Goal: Information Seeking & Learning: Learn about a topic

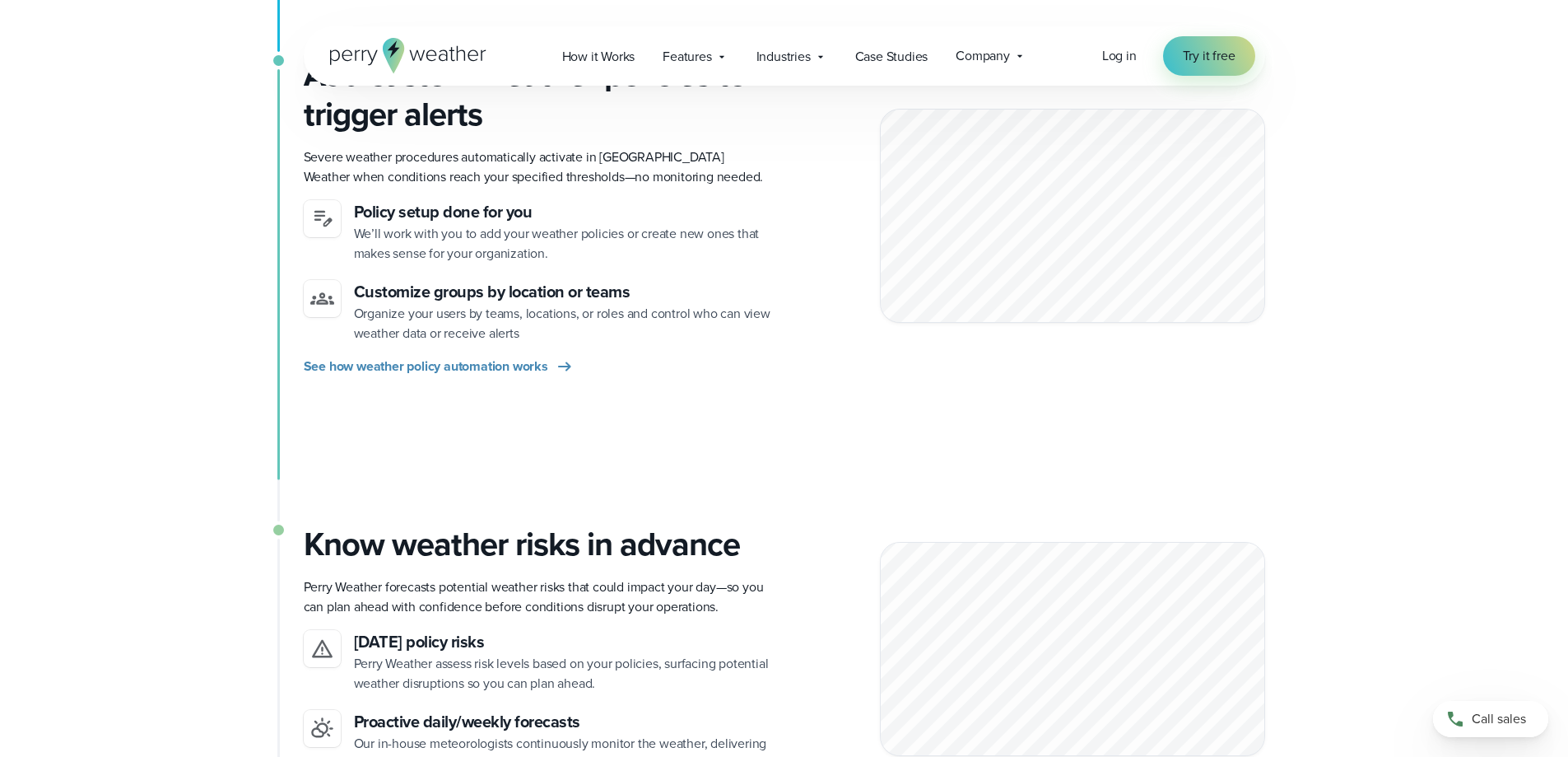
scroll to position [905, 0]
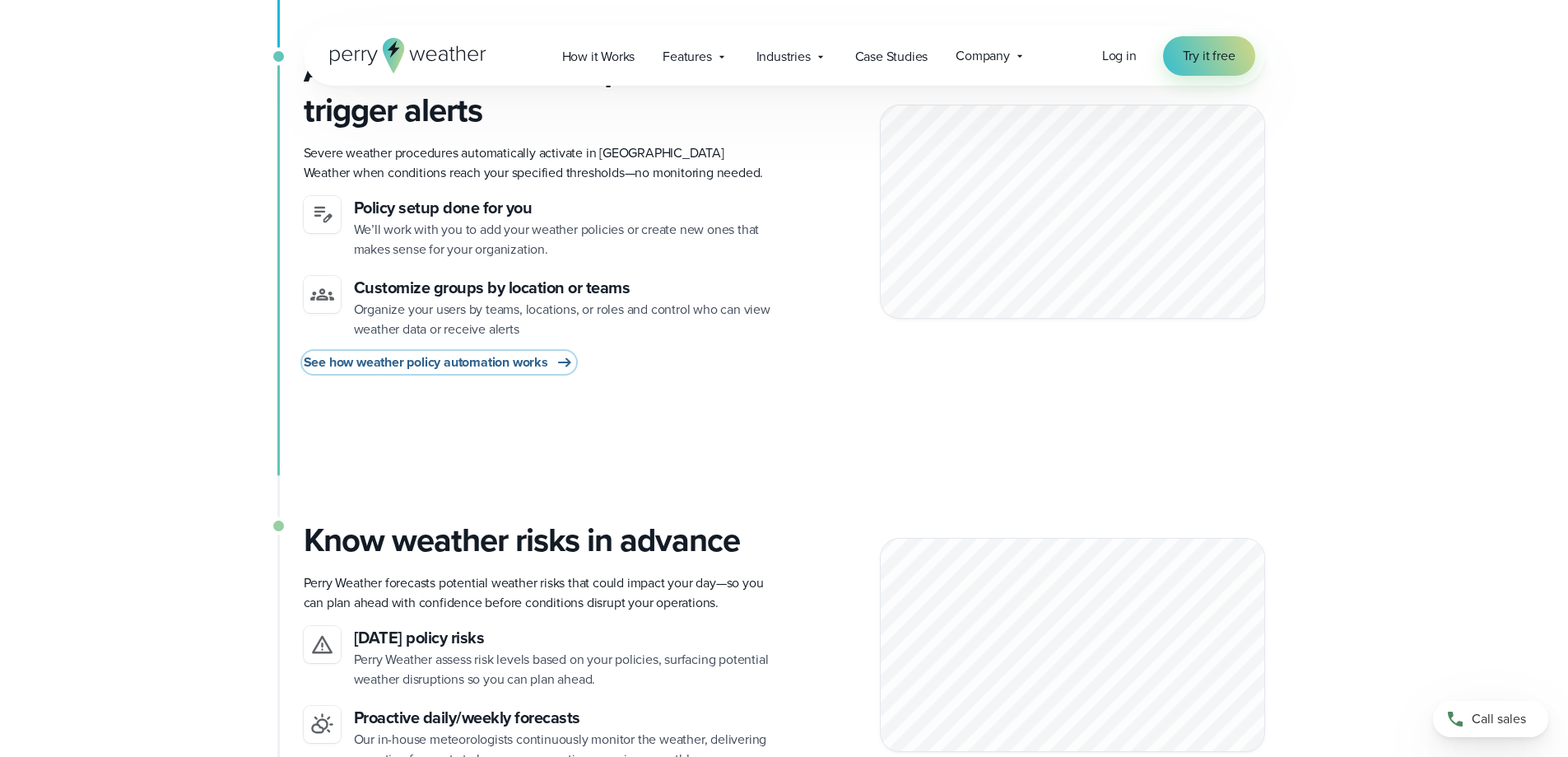
click at [472, 360] on span "See how weather policy automation works" at bounding box center [426, 362] width 245 height 20
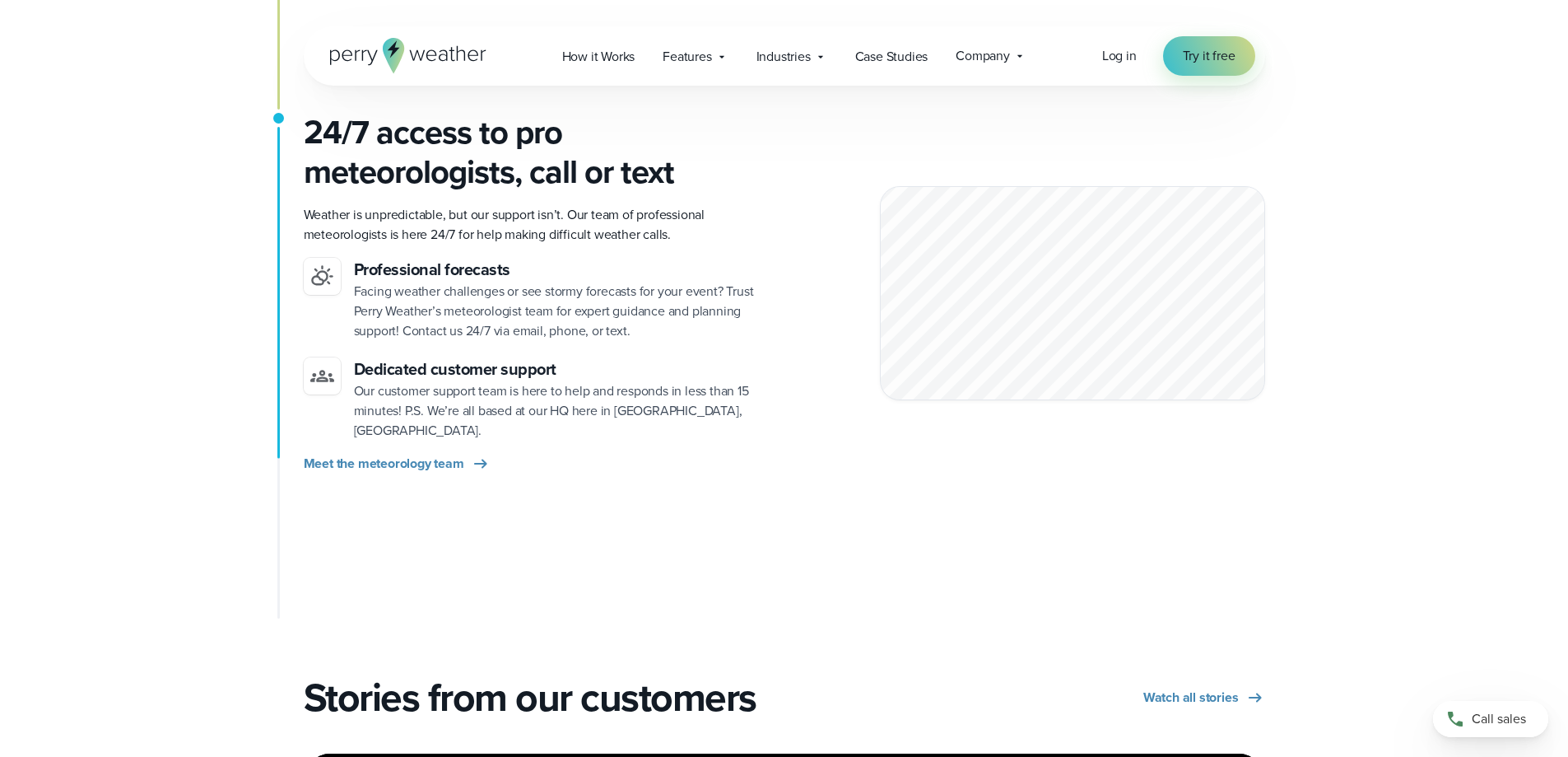
scroll to position [2387, 0]
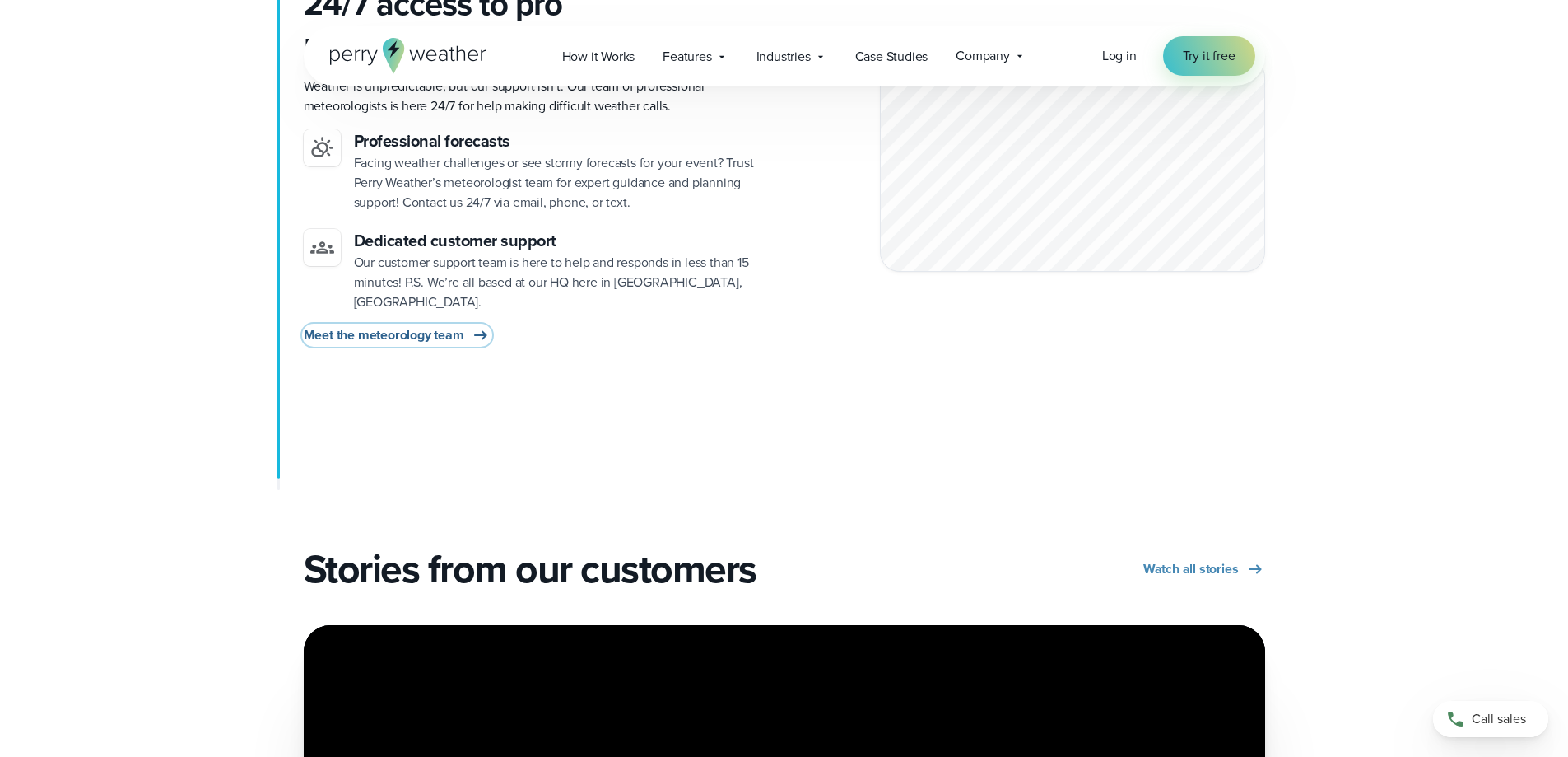
click at [402, 325] on span "Meet the meteorology team" at bounding box center [384, 335] width 160 height 20
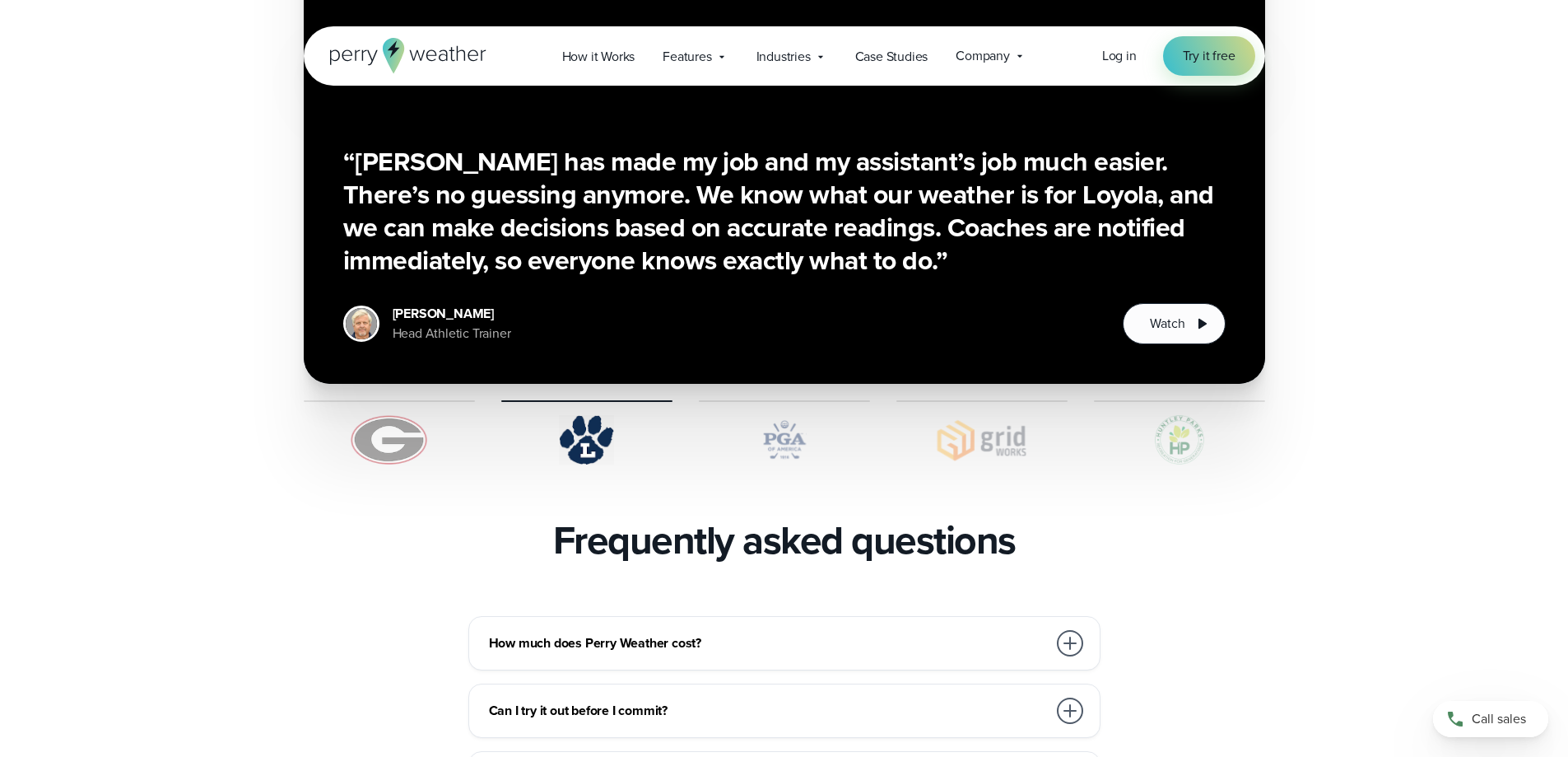
scroll to position [3375, 0]
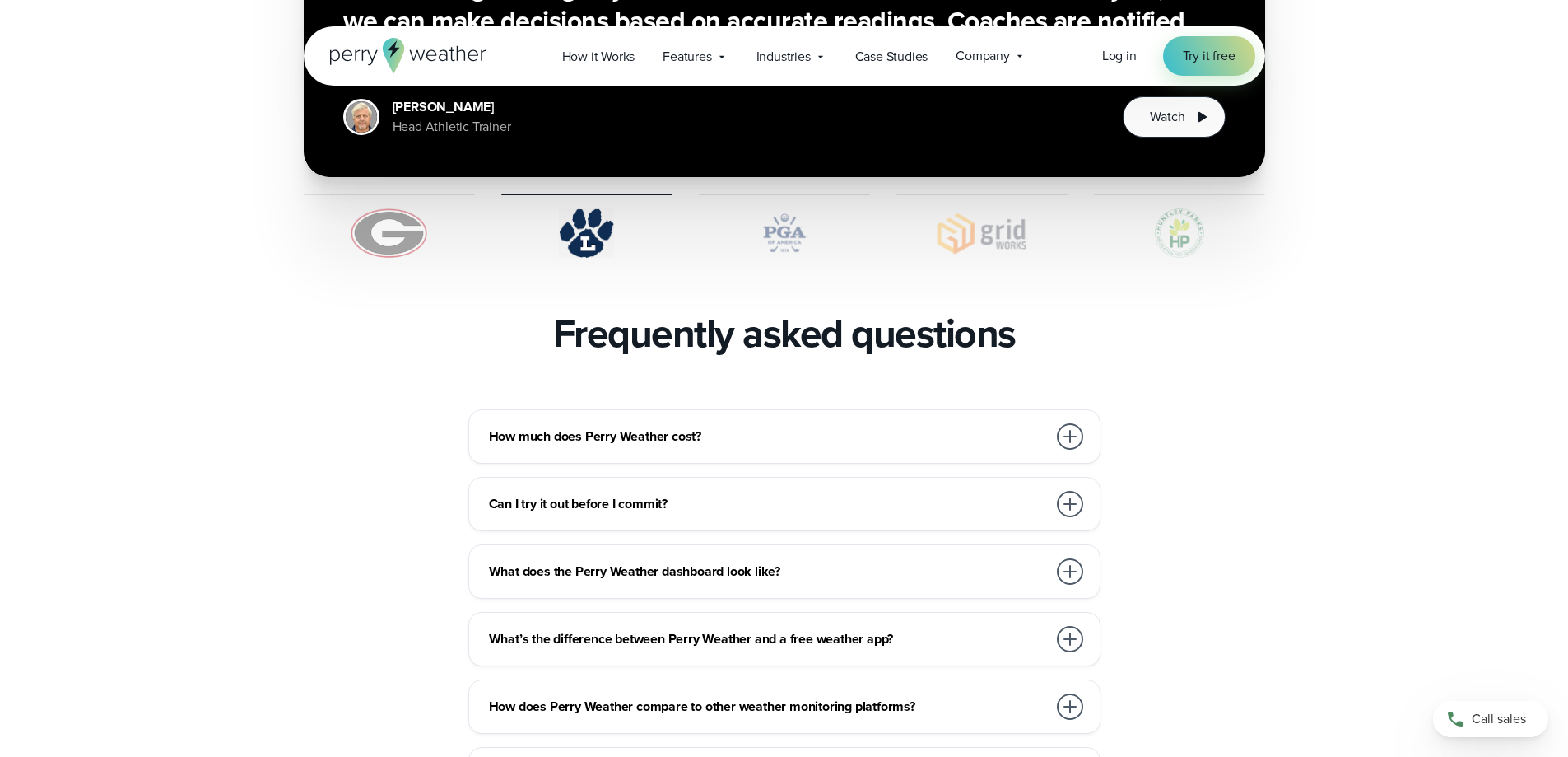
click at [720, 427] on h3 "How much does Perry Weather cost?" at bounding box center [767, 436] width 558 height 20
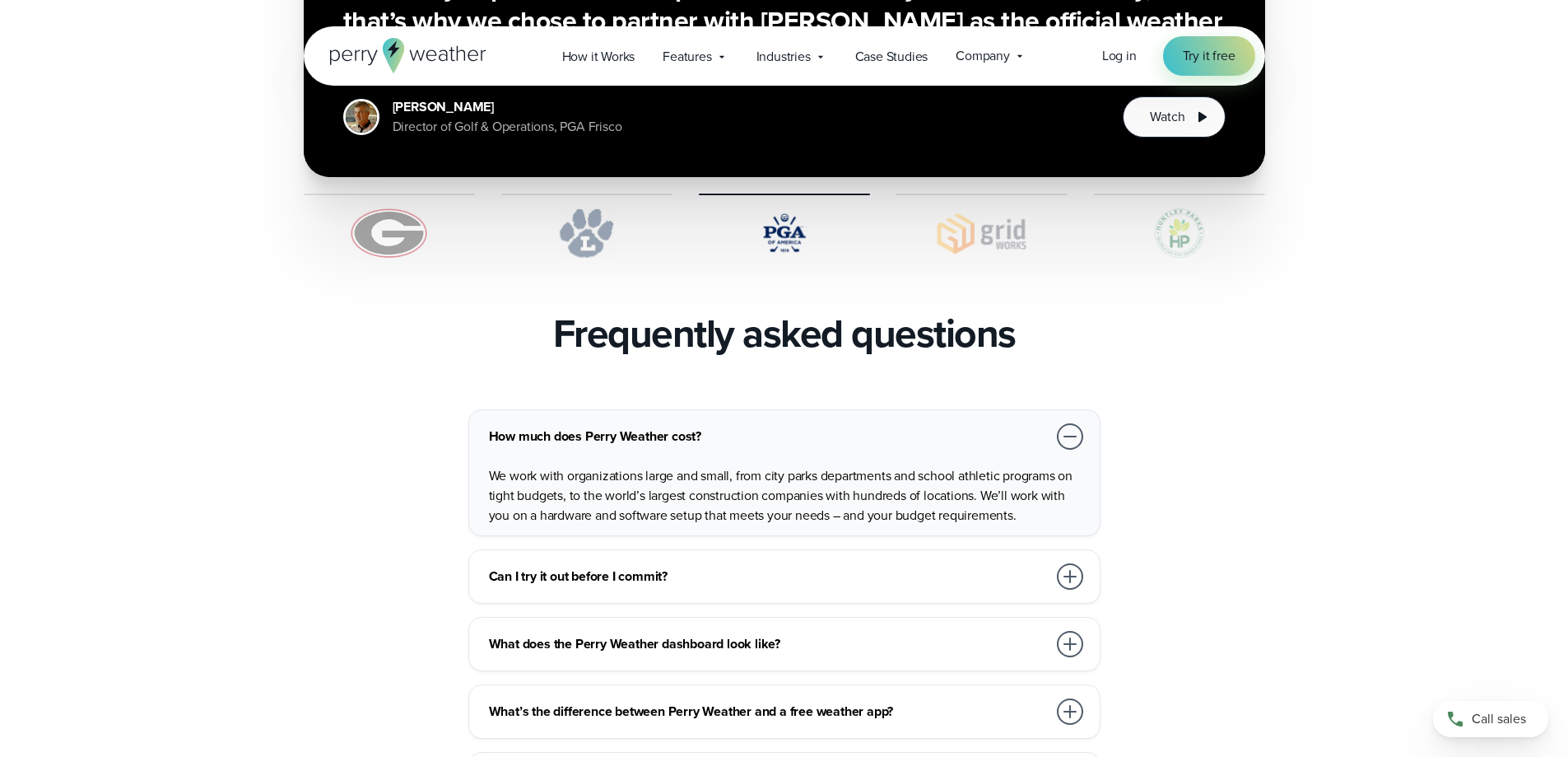
scroll to position [3705, 0]
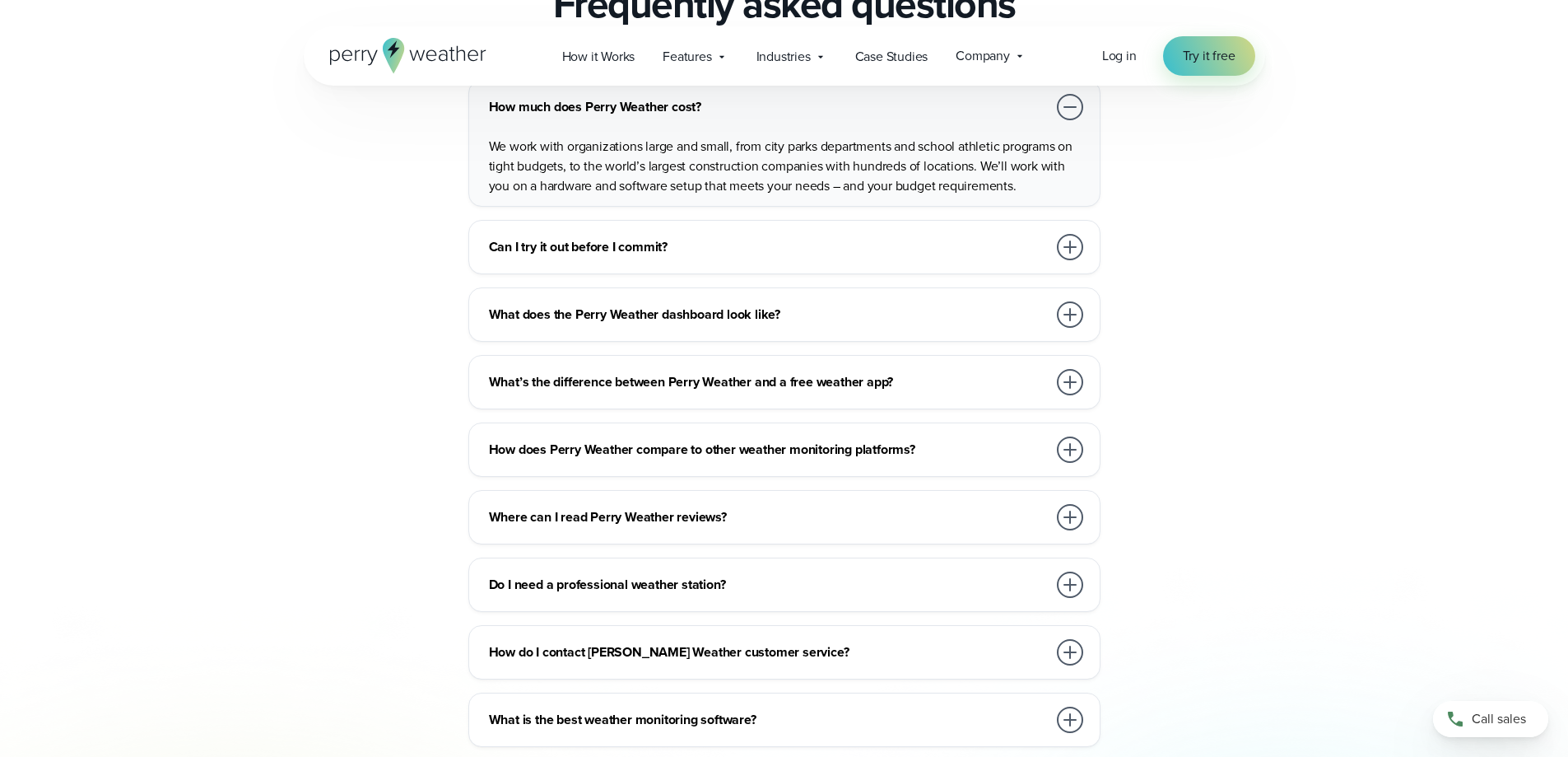
click at [556, 237] on h3 "Can I try it out before I commit?" at bounding box center [767, 247] width 558 height 20
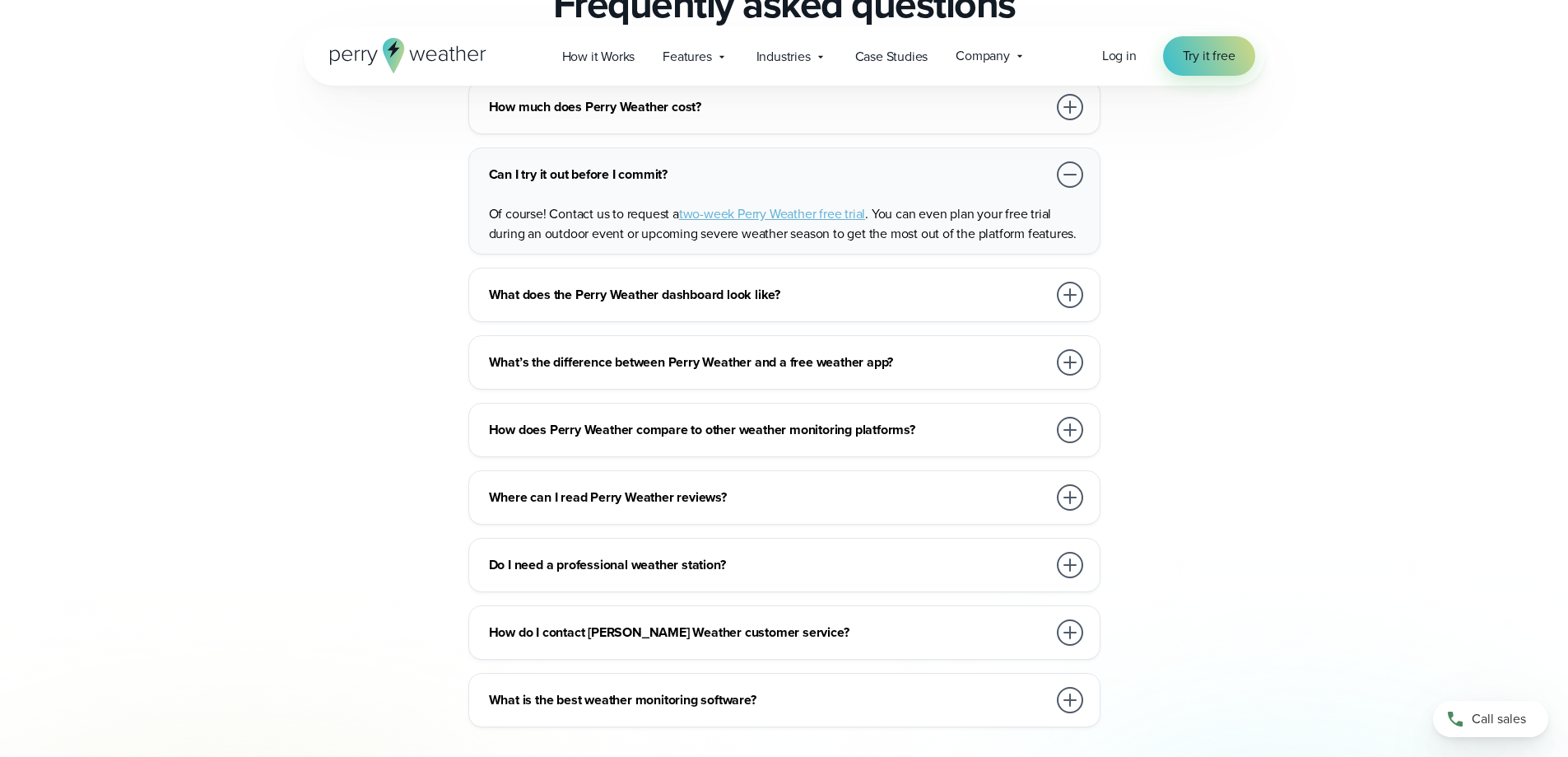
click at [575, 285] on h3 "What does the Perry Weather dashboard look like?" at bounding box center [767, 294] width 558 height 20
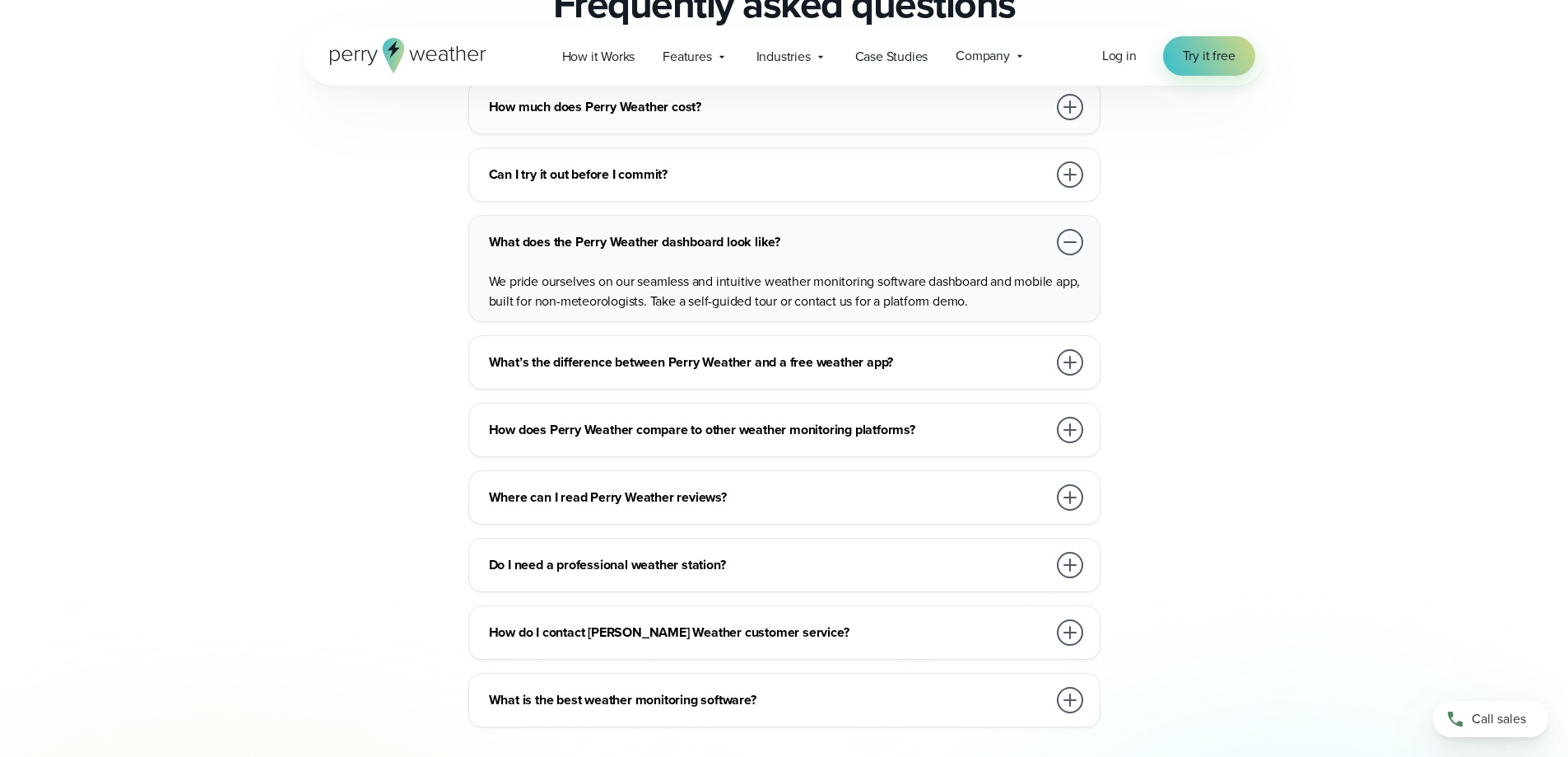
click at [553, 346] on div "What’s the difference between Perry Weather and a free weather app?" at bounding box center [787, 362] width 597 height 33
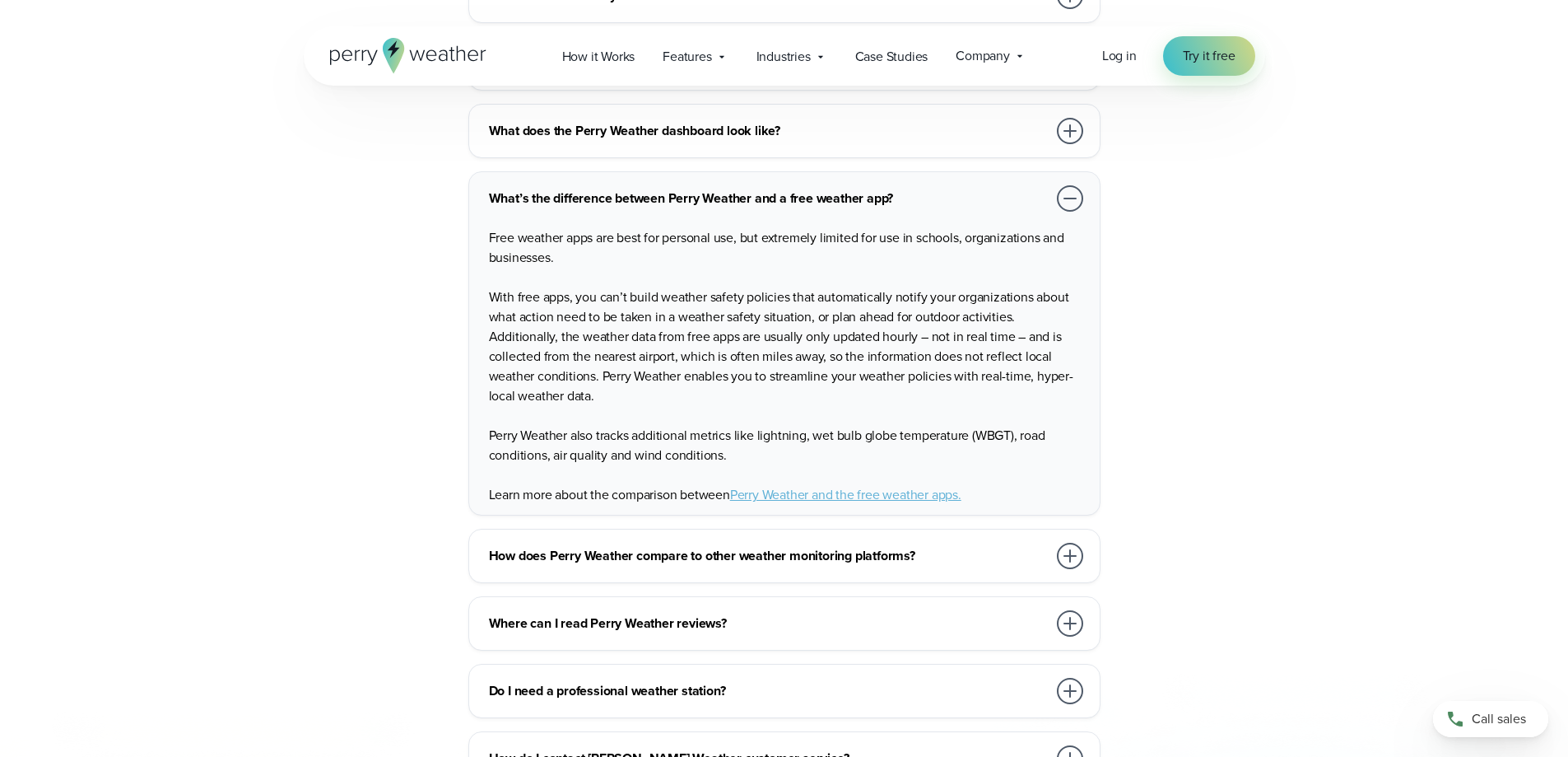
scroll to position [3787, 0]
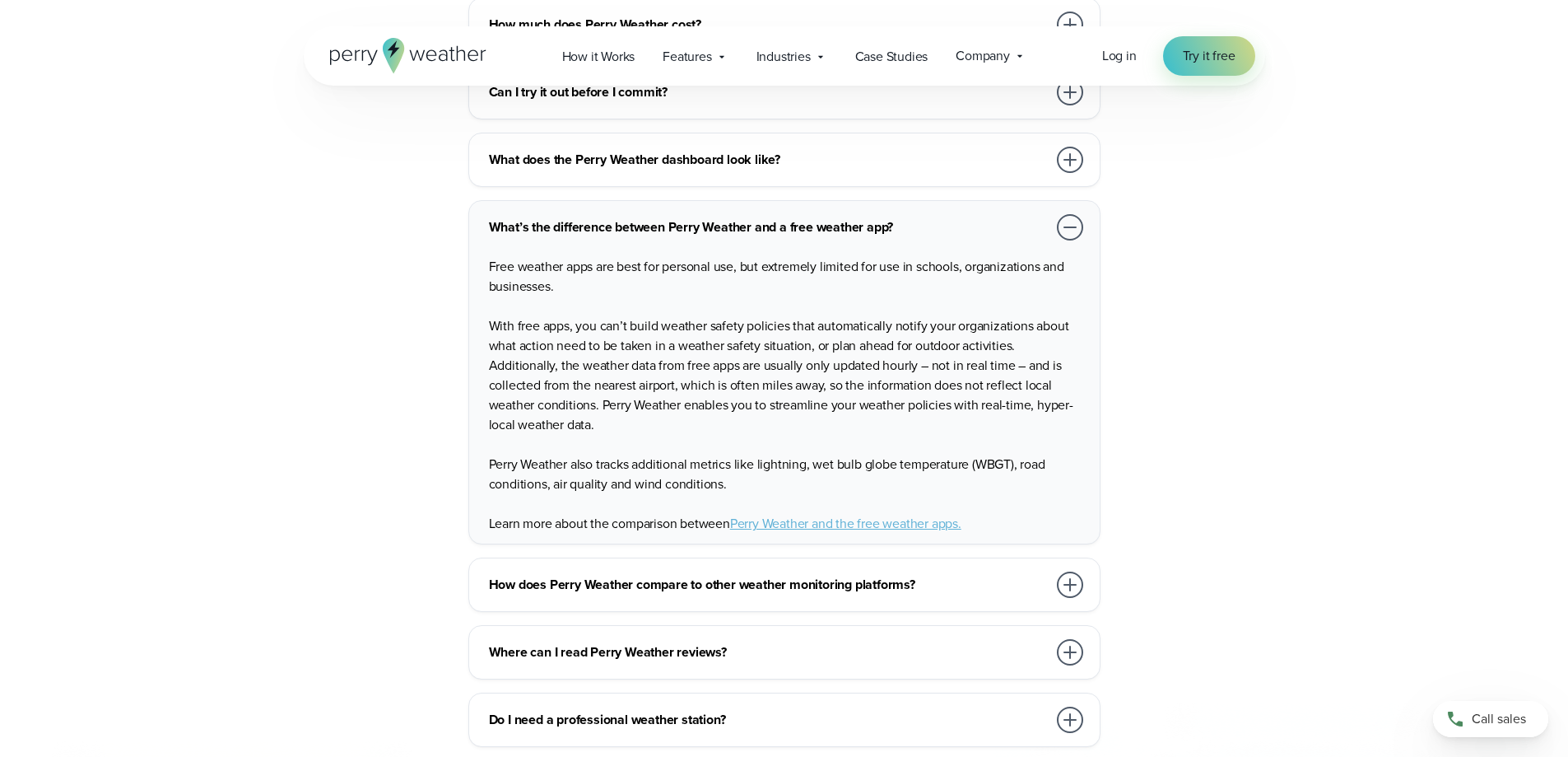
click at [591, 217] on h3 "What’s the difference between Perry Weather and a free weather app?" at bounding box center [767, 227] width 558 height 20
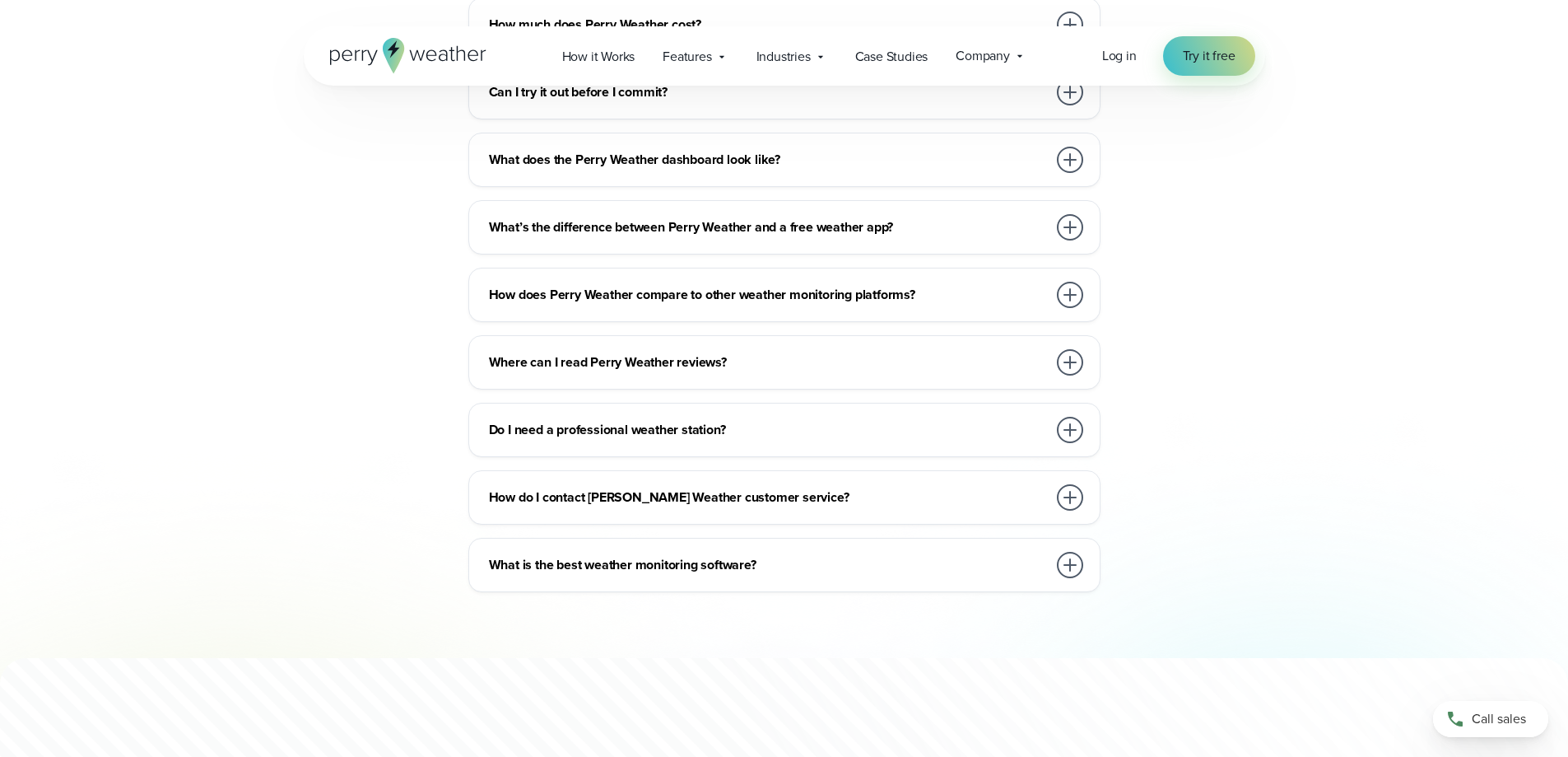
click at [702, 285] on h3 "How does Perry Weather compare to other weather monitoring platforms?" at bounding box center [767, 294] width 558 height 20
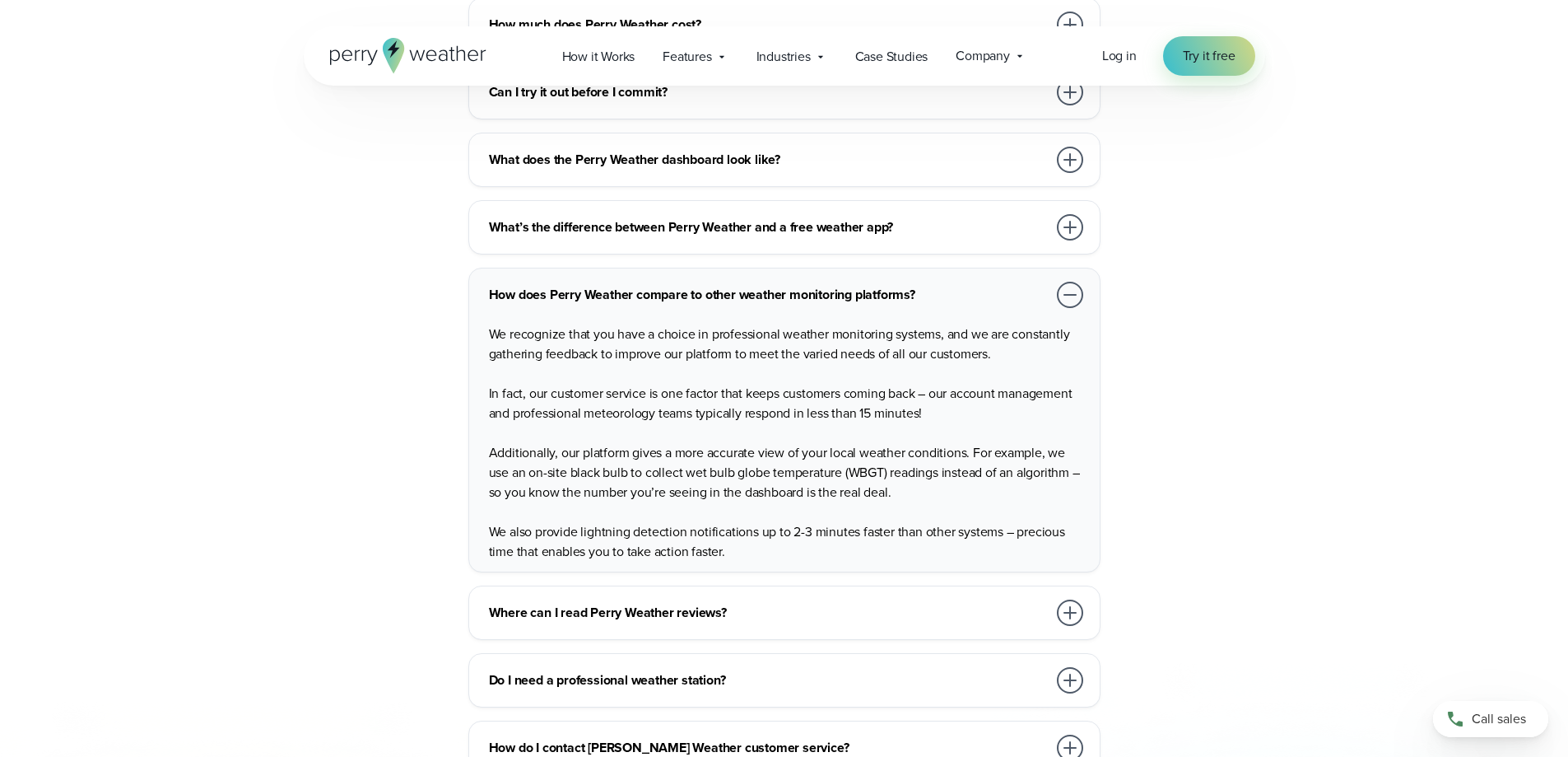
click at [610, 285] on h3 "How does Perry Weather compare to other weather monitoring platforms?" at bounding box center [767, 294] width 558 height 20
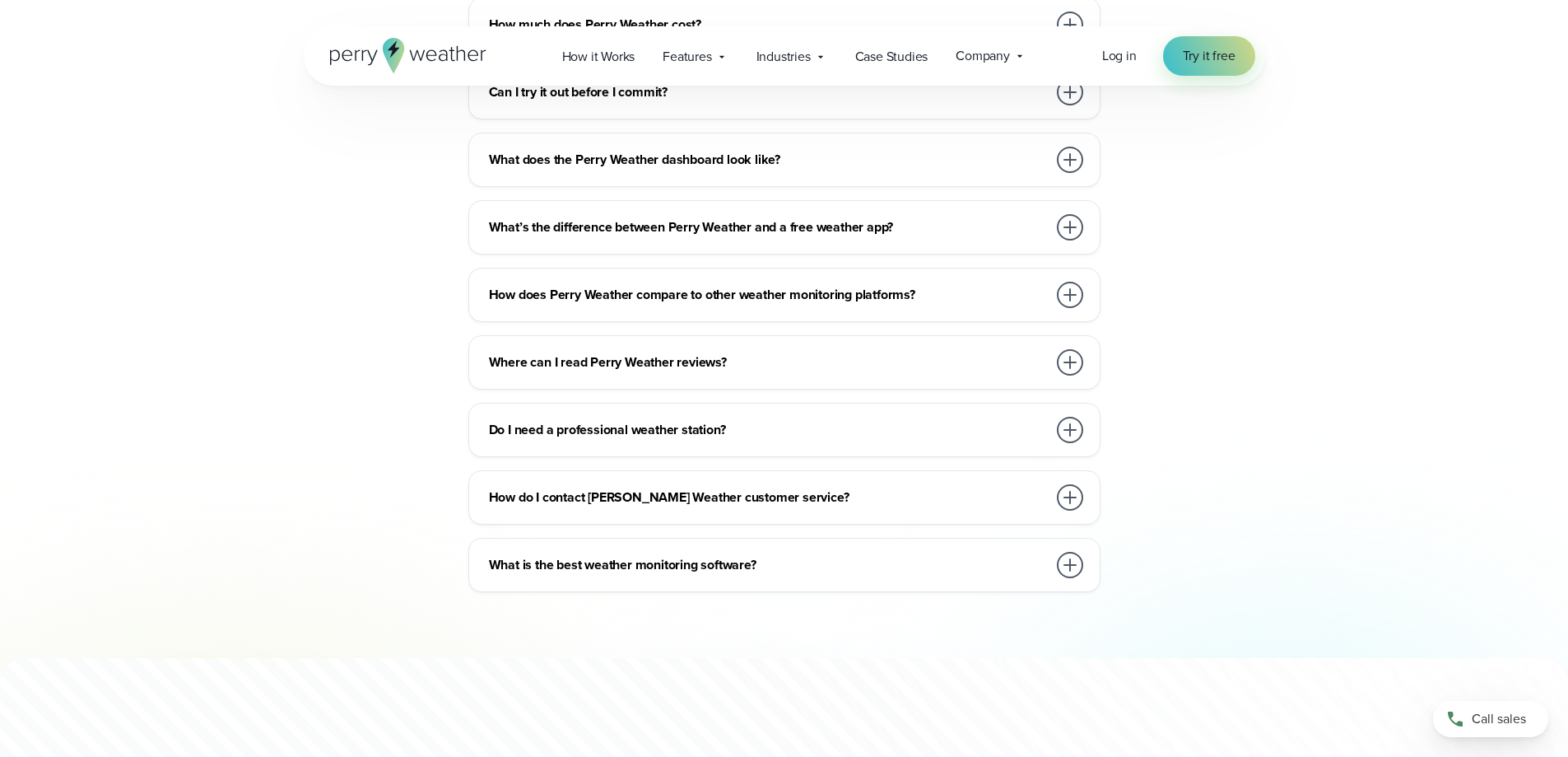
click at [565, 353] on h3 "Where can I read Perry Weather reviews?" at bounding box center [767, 362] width 558 height 20
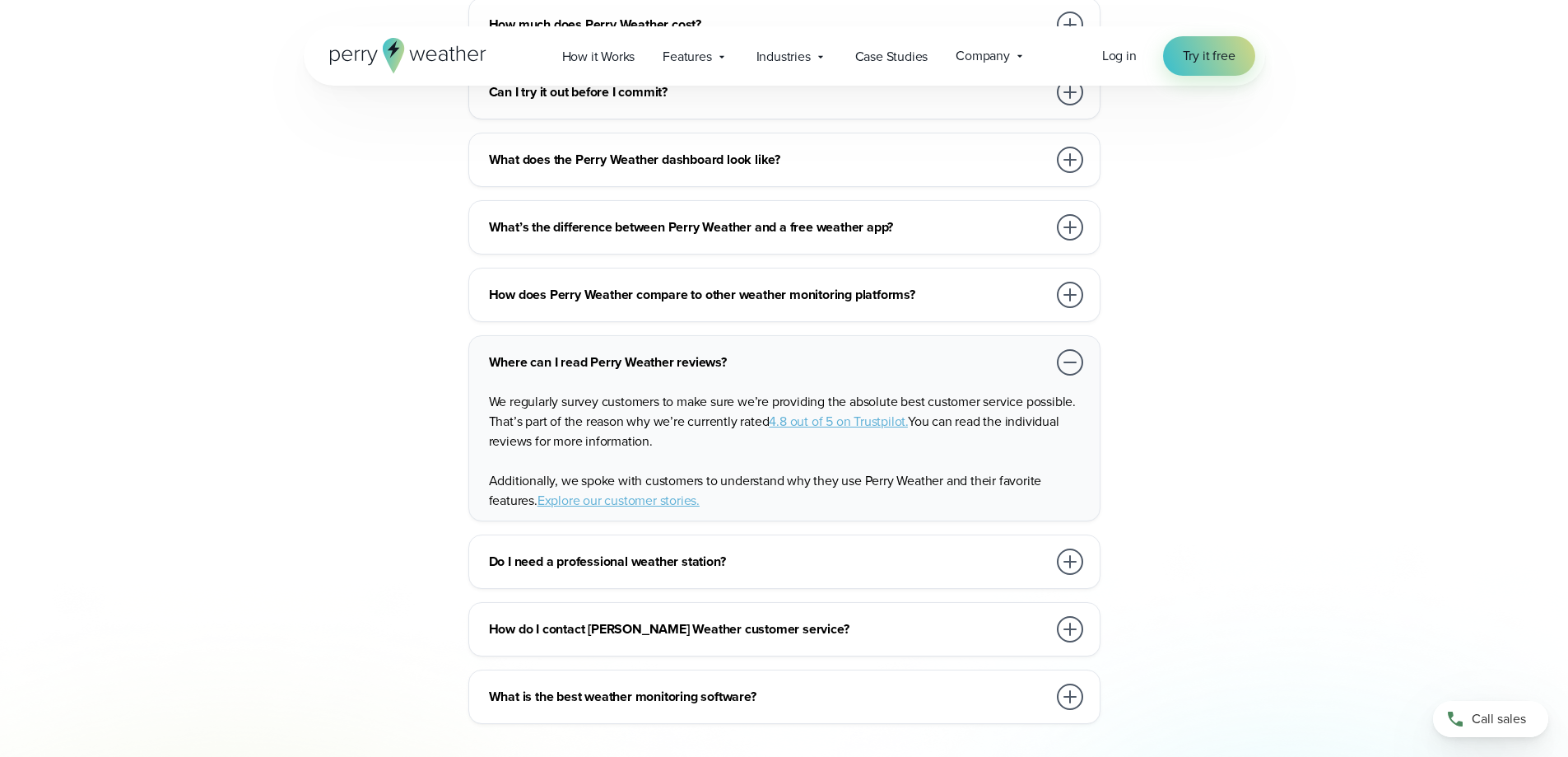
click at [619, 353] on h3 "Where can I read Perry Weather reviews?" at bounding box center [767, 362] width 558 height 20
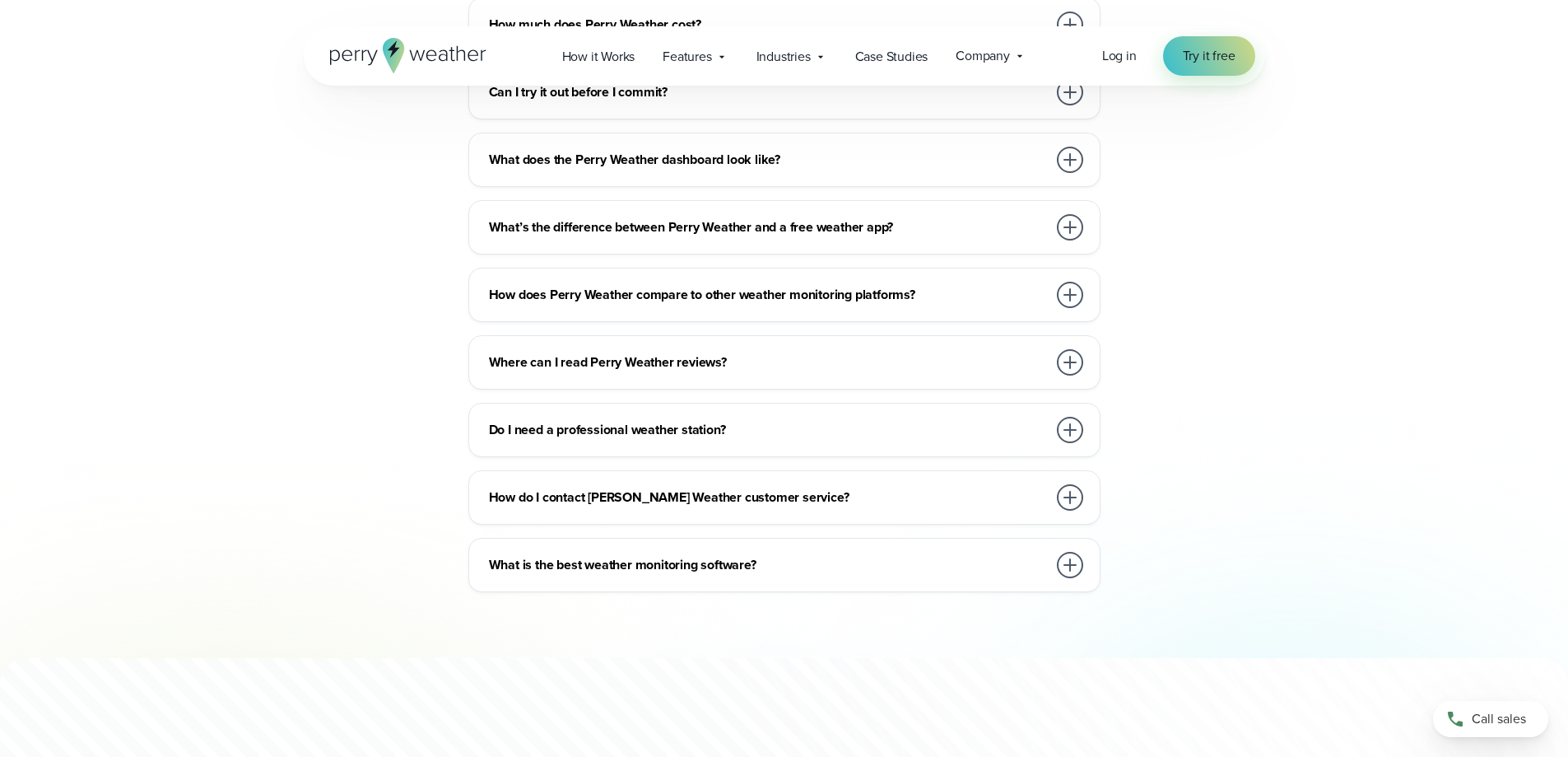
click at [649, 420] on h3 "Do I need a professional weather station?" at bounding box center [767, 429] width 558 height 20
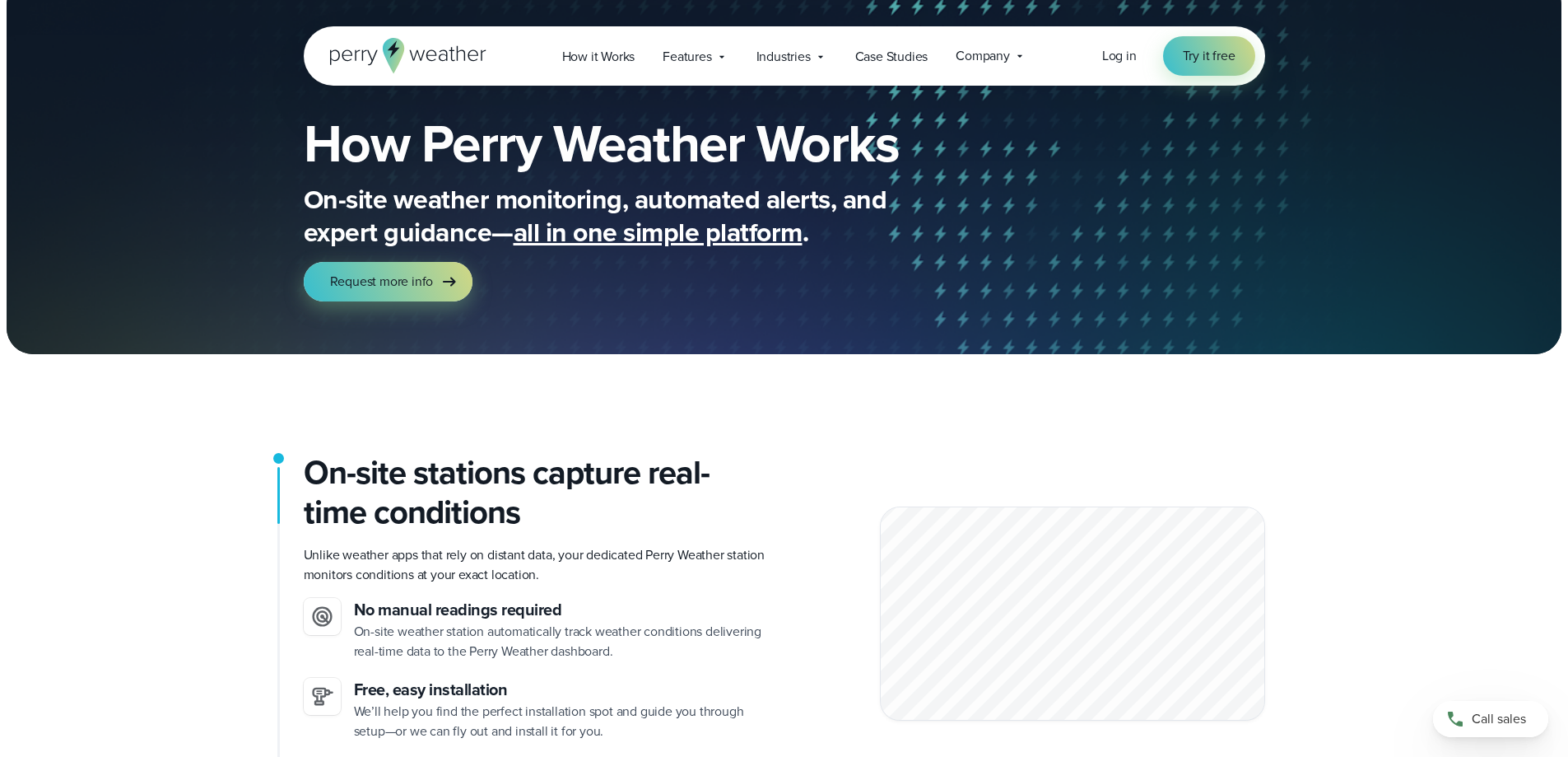
scroll to position [0, 0]
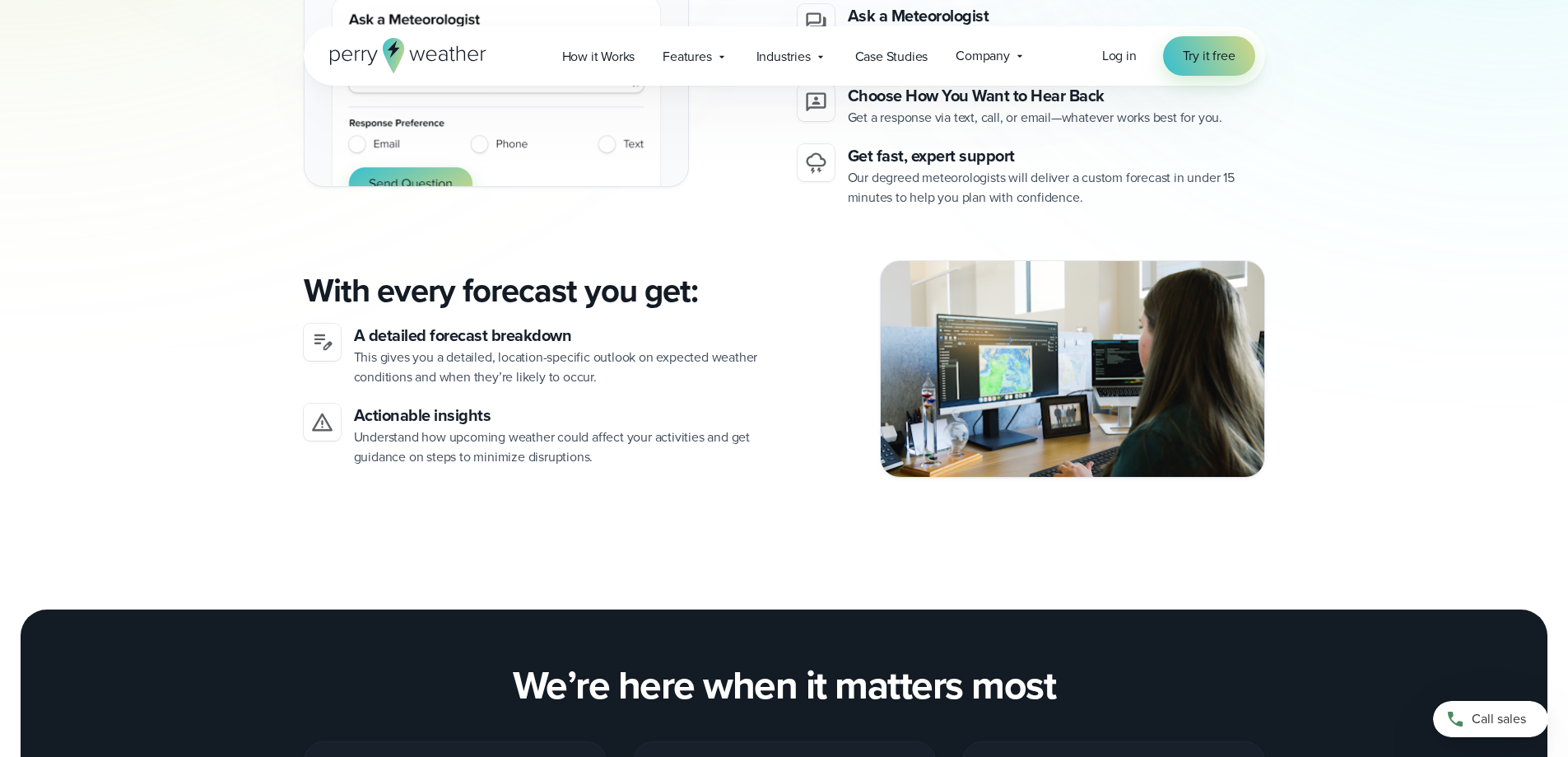
scroll to position [1317, 0]
